Goal: Find specific page/section: Find specific page/section

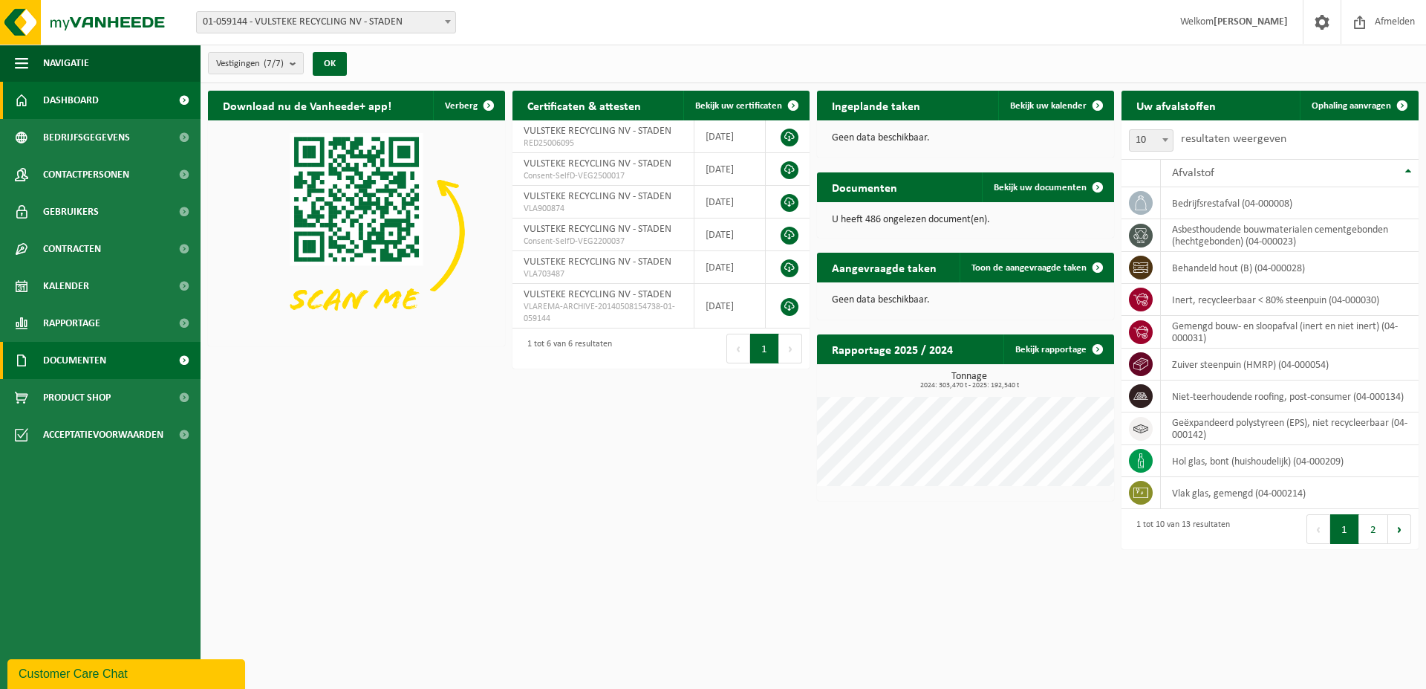
click at [80, 357] on span "Documenten" at bounding box center [74, 360] width 63 height 37
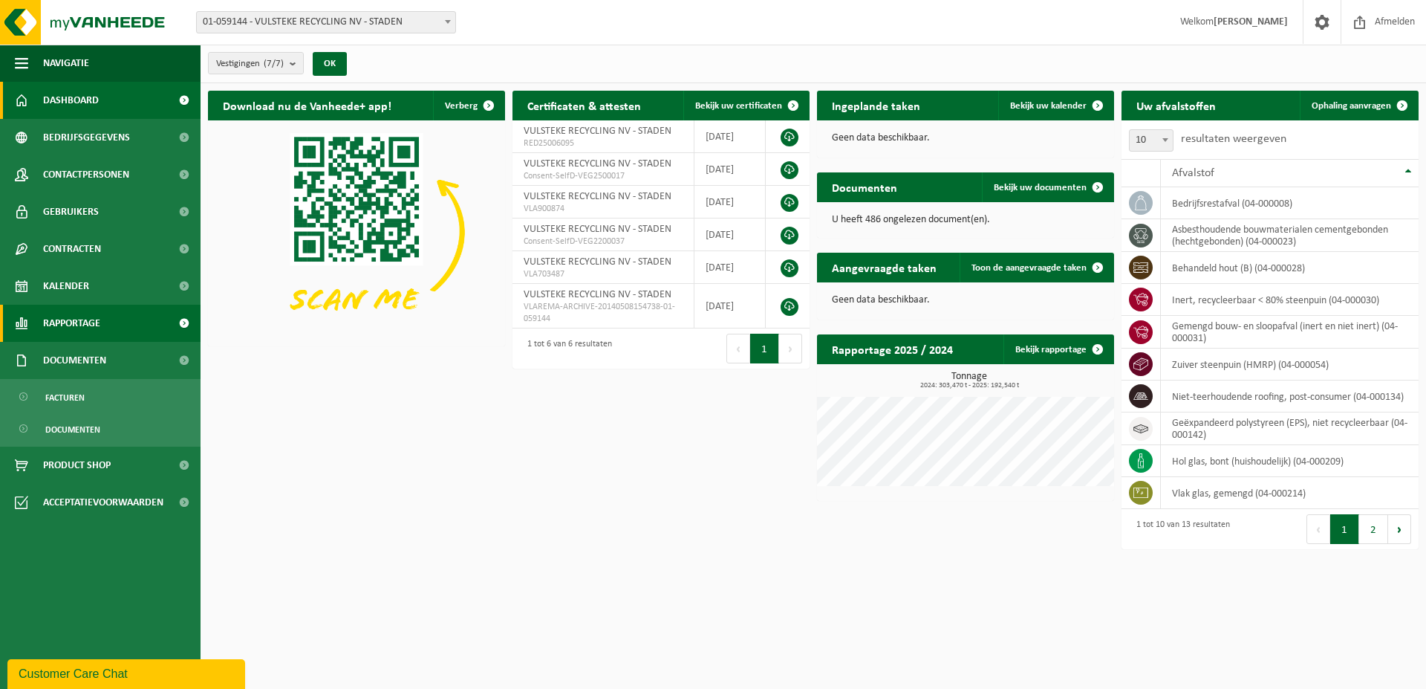
click at [66, 319] on span "Rapportage" at bounding box center [71, 323] width 57 height 37
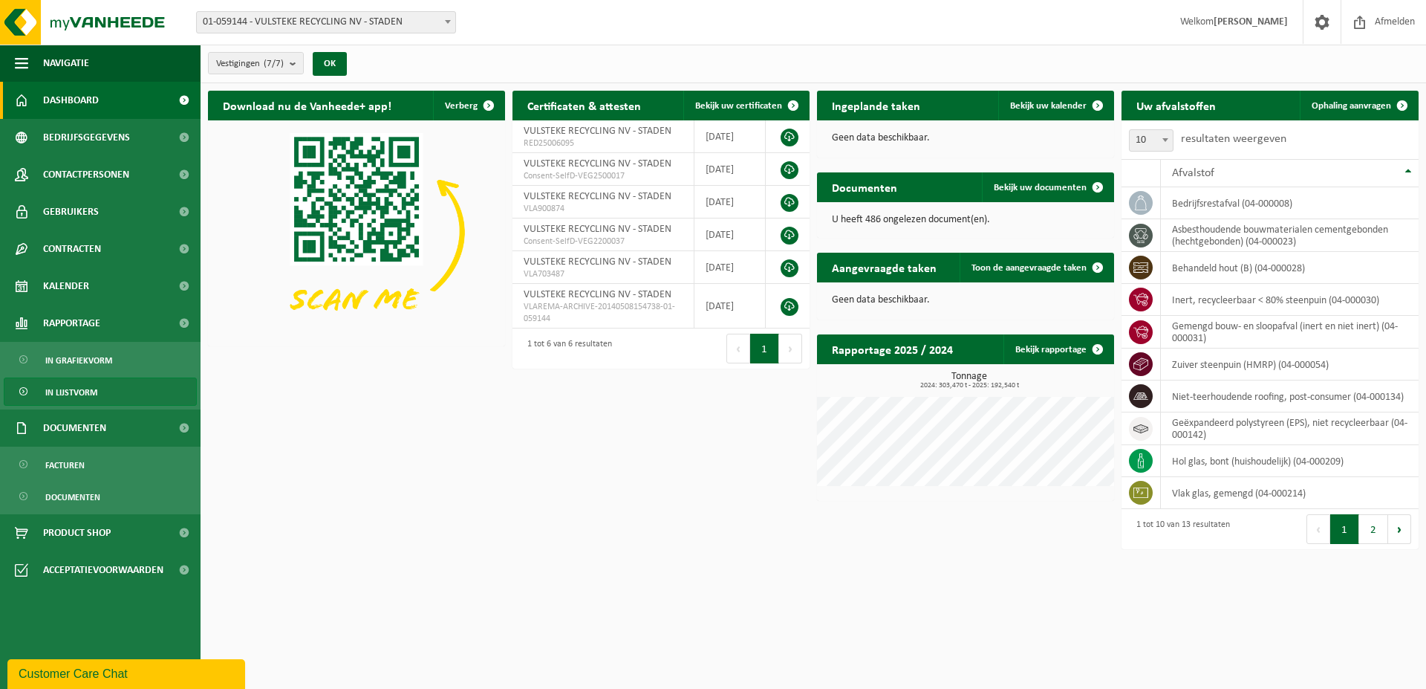
click at [66, 390] on span "In lijstvorm" at bounding box center [71, 392] width 52 height 28
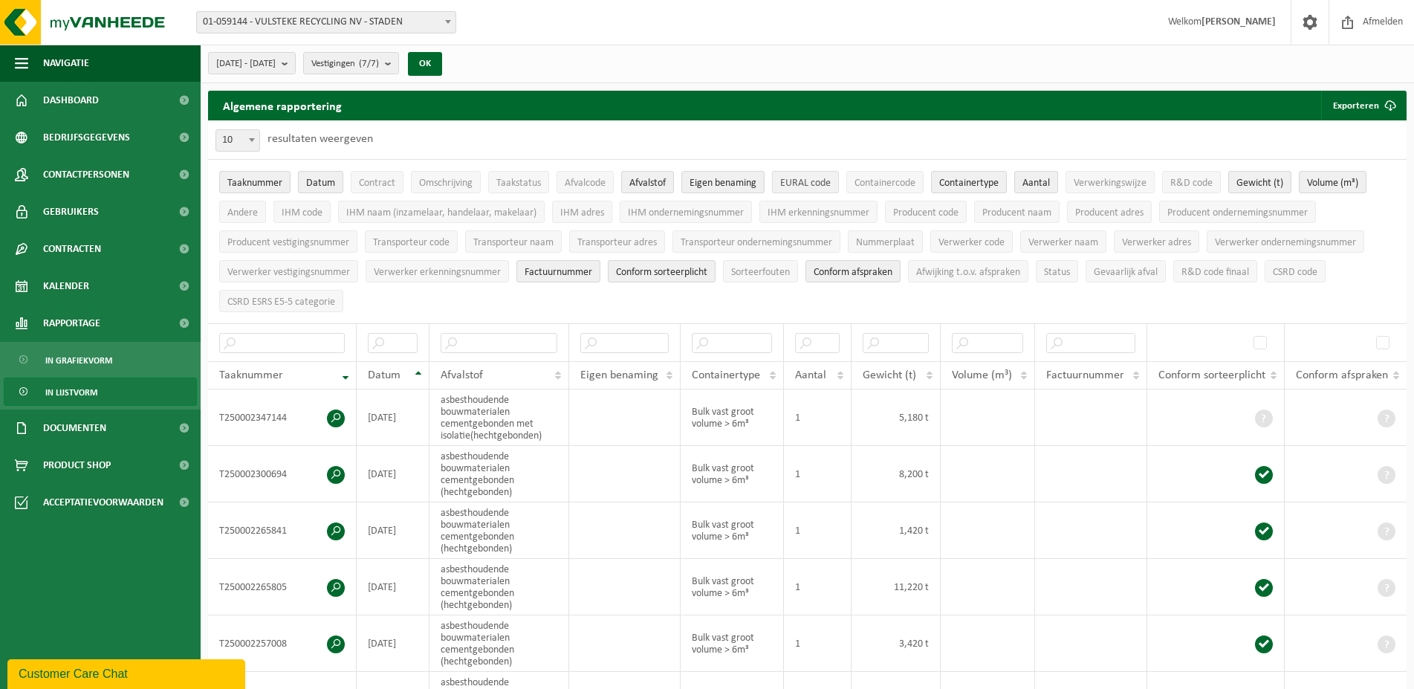
click at [789, 186] on span "EURAL code" at bounding box center [805, 183] width 51 height 11
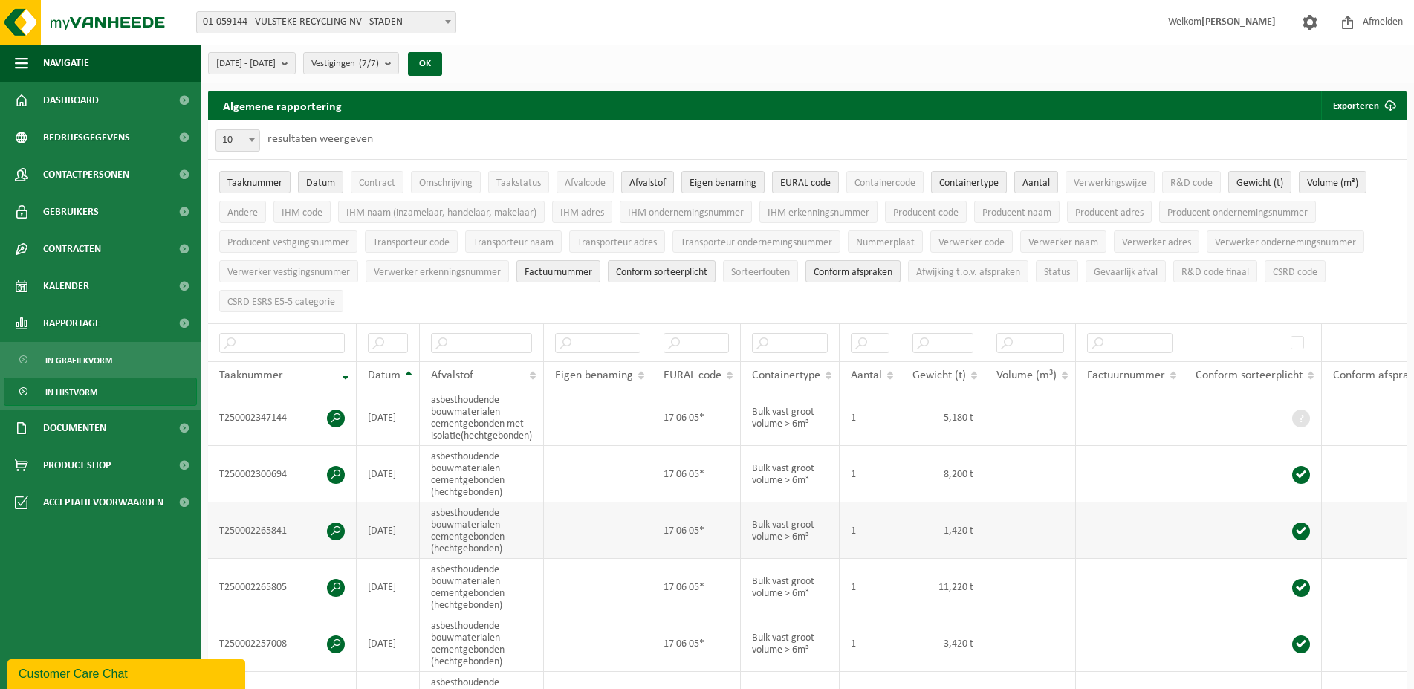
scroll to position [76, 0]
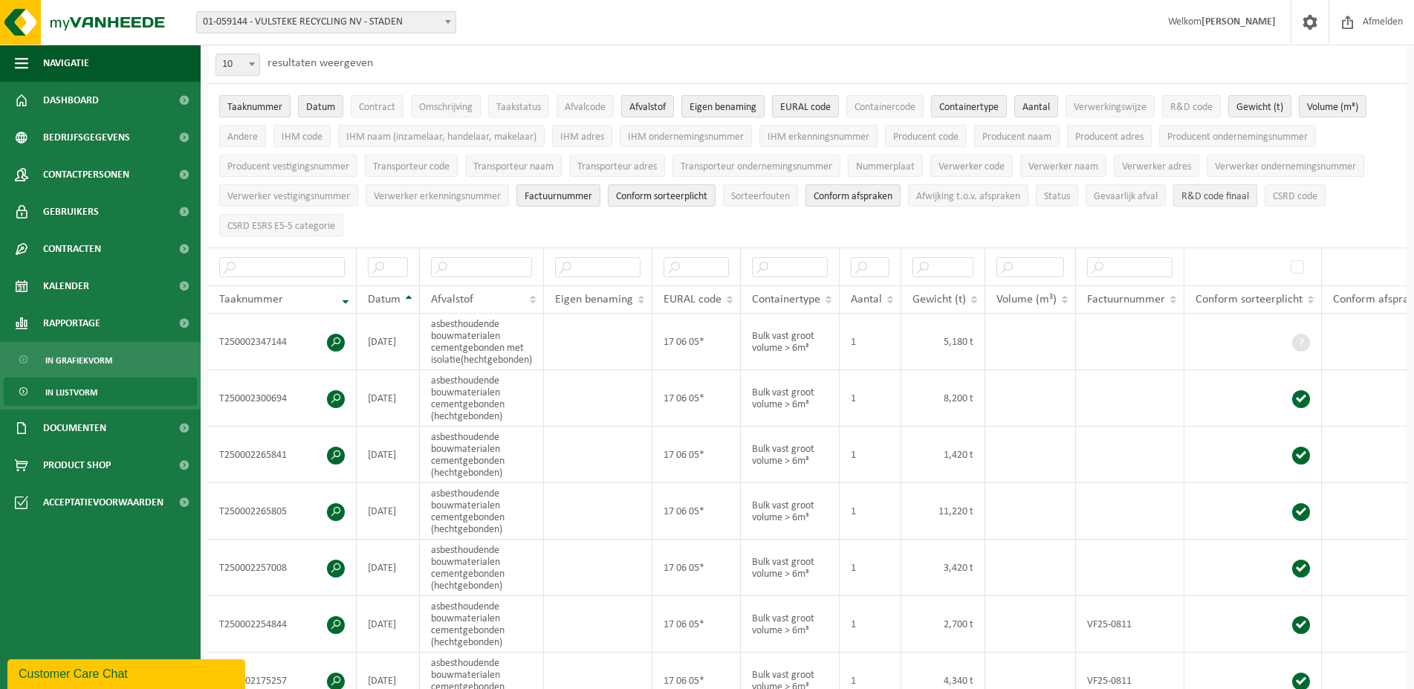
click at [1240, 195] on span "R&D code finaal" at bounding box center [1215, 196] width 68 height 11
click at [1019, 273] on input "text" at bounding box center [1030, 267] width 68 height 20
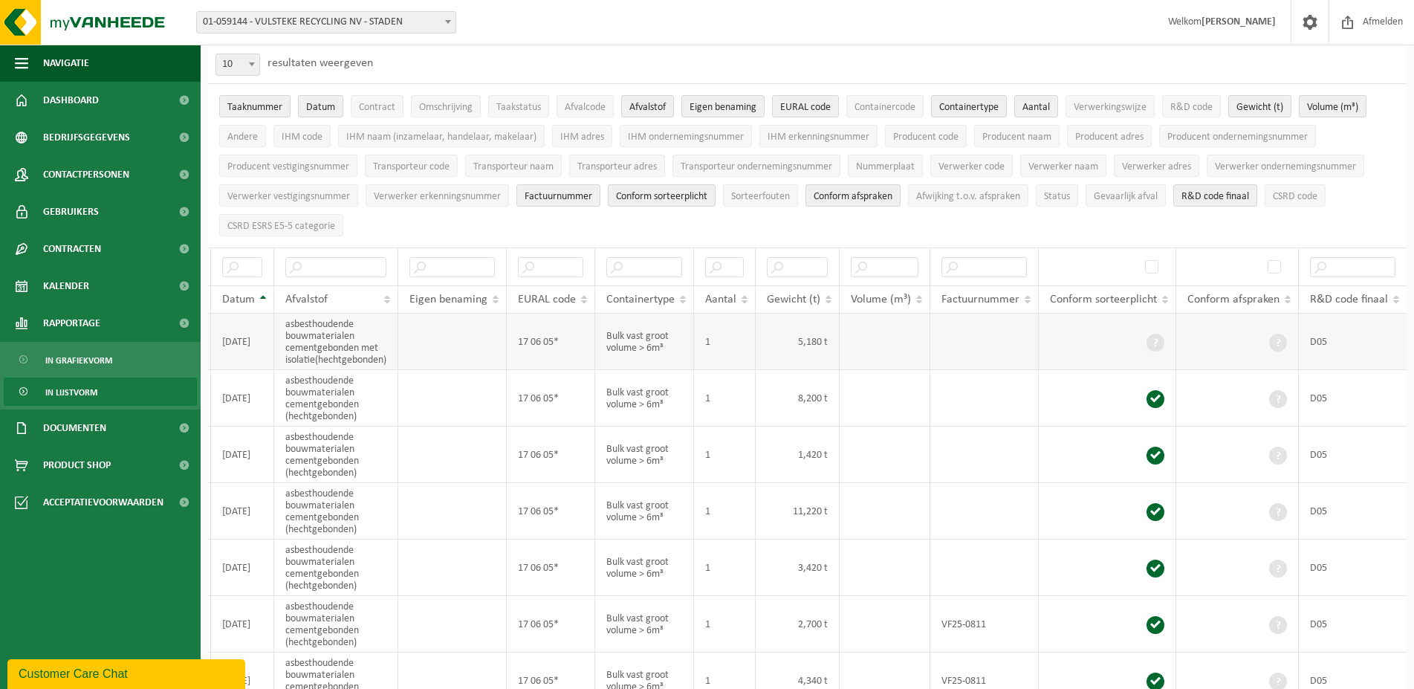
scroll to position [0, 0]
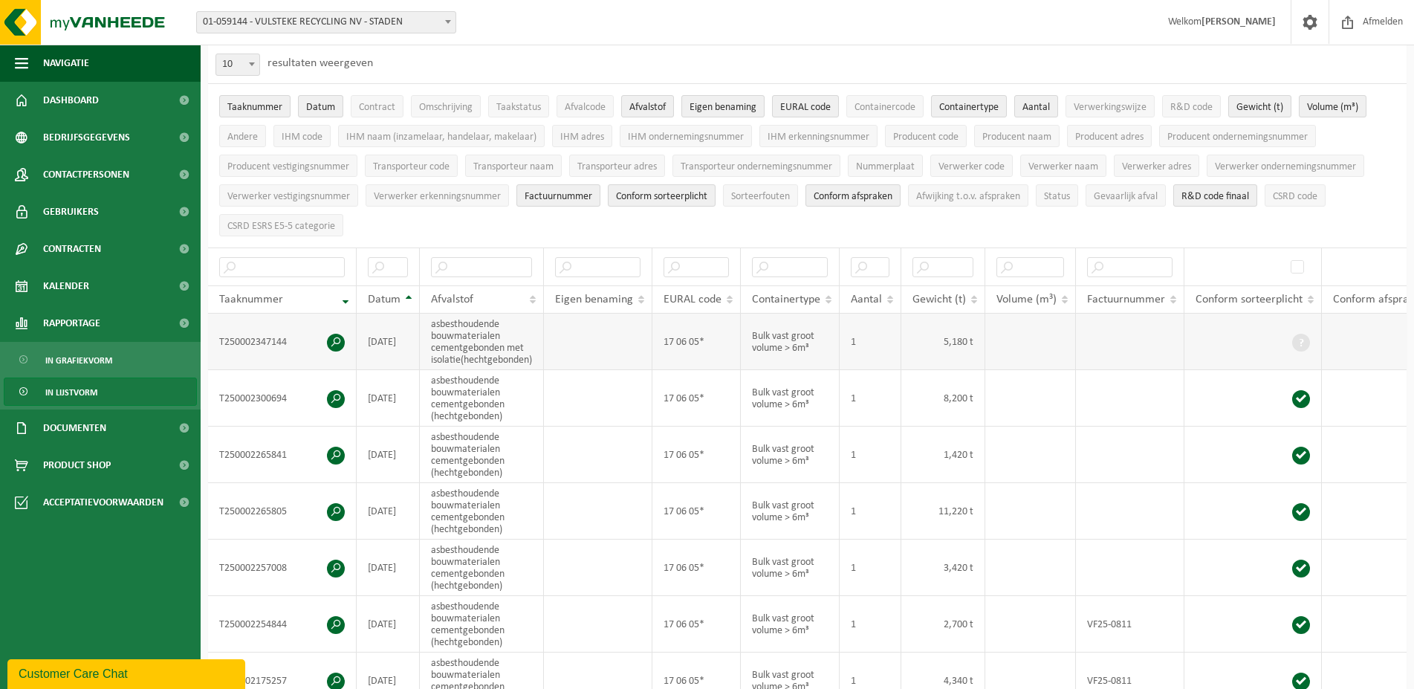
click at [1349, 328] on td at bounding box center [1383, 342] width 123 height 56
